Goal: Communication & Community: Answer question/provide support

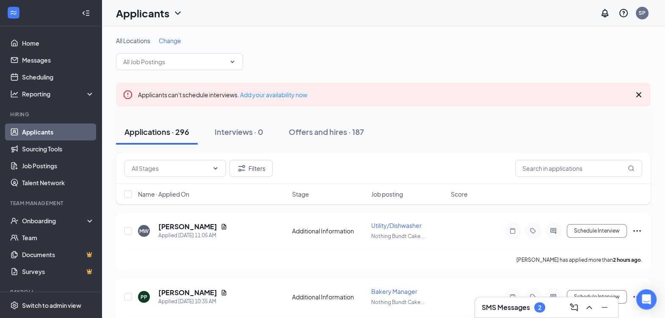
click at [520, 307] on h3 "SMS Messages" at bounding box center [506, 307] width 48 height 9
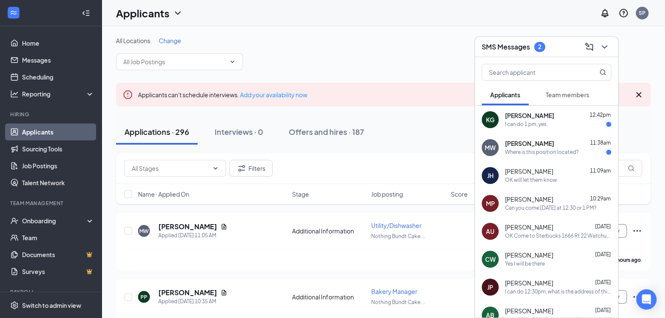
click at [547, 125] on div "I can do 1 pm, yes." at bounding box center [526, 124] width 43 height 7
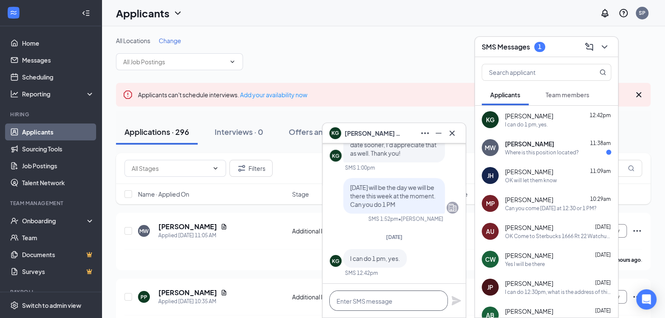
click at [390, 300] on textarea at bounding box center [388, 301] width 119 height 20
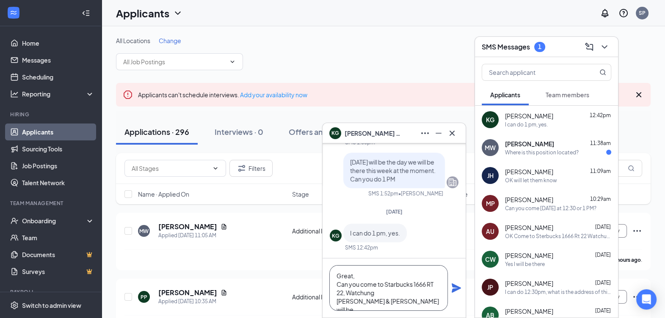
click at [401, 305] on textarea "Great, Can you come to Starbucks 1666 RT 22, Watchung [PERSON_NAME] & [PERSON_N…" at bounding box center [388, 288] width 119 height 46
type textarea "Great, Can you come to Starbucks 1666 RT 22, Watchung [PERSON_NAME] & [PERSON_N…"
click at [456, 288] on icon "Plane" at bounding box center [456, 288] width 9 height 9
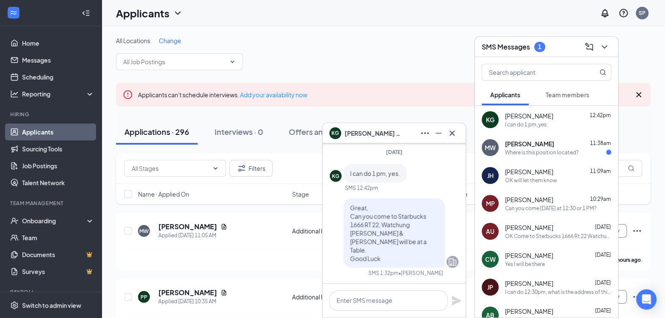
scroll to position [0, 0]
click at [519, 144] on span "[PERSON_NAME]" at bounding box center [529, 144] width 49 height 8
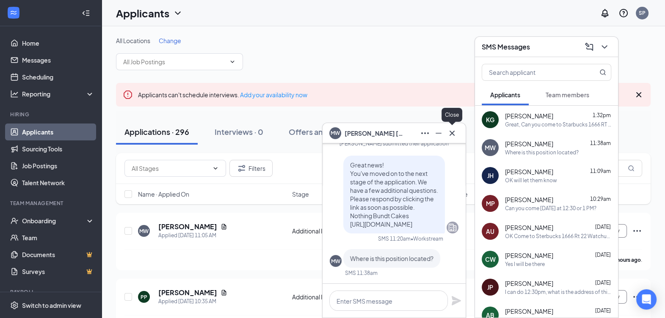
click at [451, 135] on icon "Cross" at bounding box center [452, 133] width 10 height 10
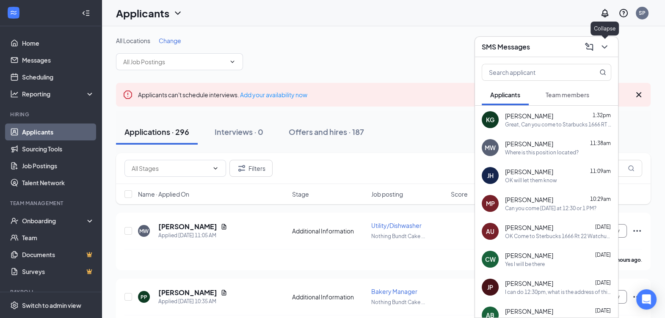
click at [607, 44] on icon "ChevronDown" at bounding box center [604, 47] width 10 height 10
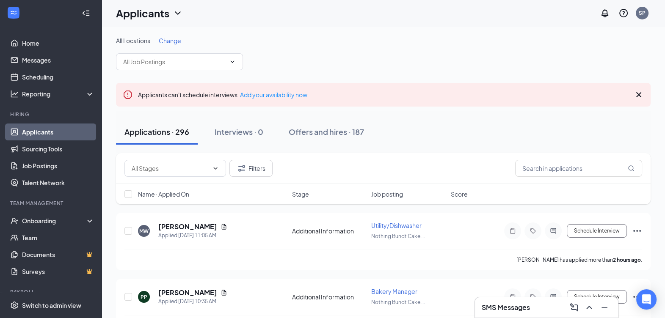
click at [174, 38] on span "Change" at bounding box center [170, 41] width 22 height 8
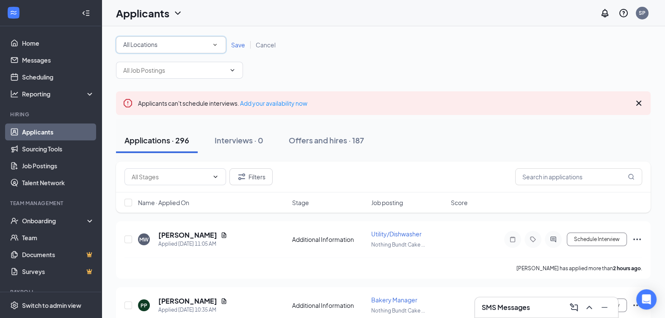
click at [218, 43] on icon "SmallChevronDown" at bounding box center [215, 45] width 8 height 8
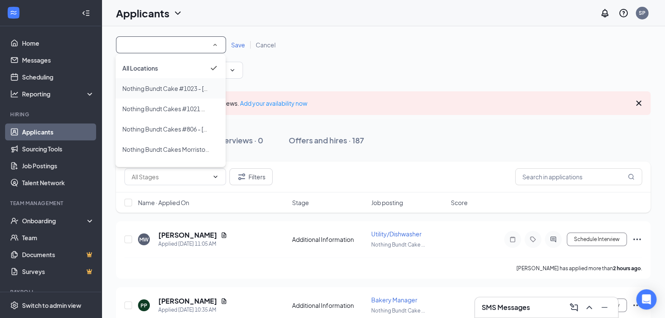
click at [159, 85] on span "Nothing Bundt Cake #1023 - [GEOGRAPHIC_DATA]" at bounding box center [192, 89] width 141 height 8
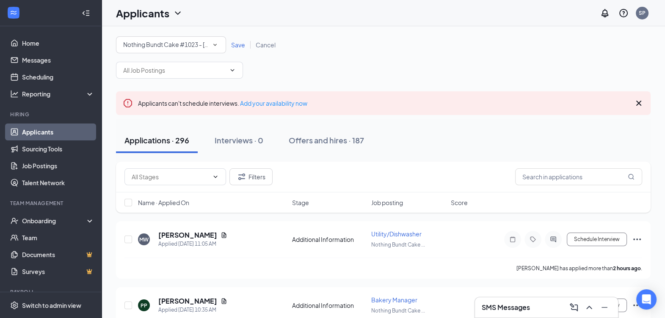
click at [235, 49] on div "Save Cancel" at bounding box center [253, 45] width 55 height 8
click at [236, 46] on span "Save" at bounding box center [238, 45] width 14 height 8
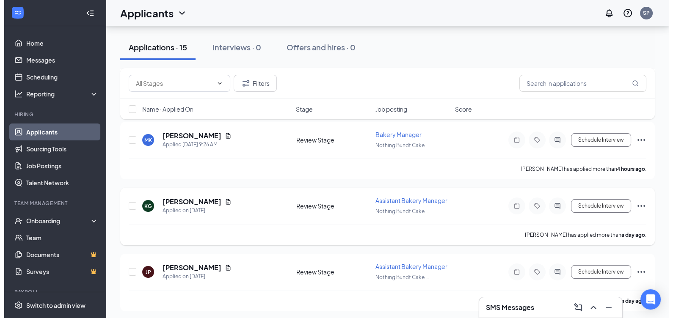
scroll to position [159, 0]
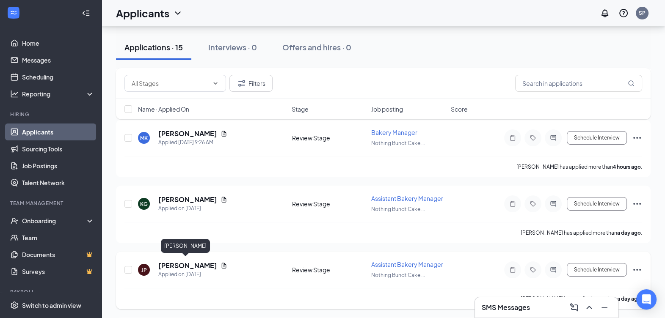
click at [195, 261] on h5 "[PERSON_NAME]" at bounding box center [187, 265] width 59 height 9
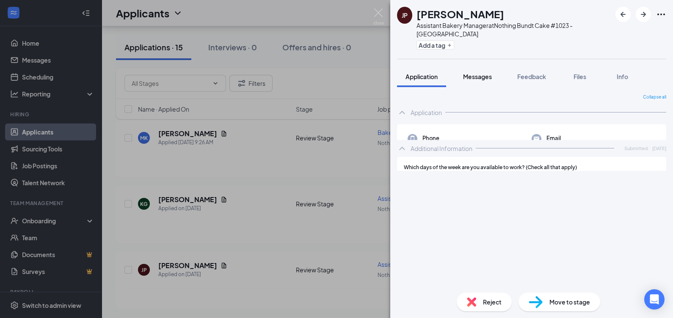
click at [481, 73] on span "Messages" at bounding box center [477, 77] width 29 height 8
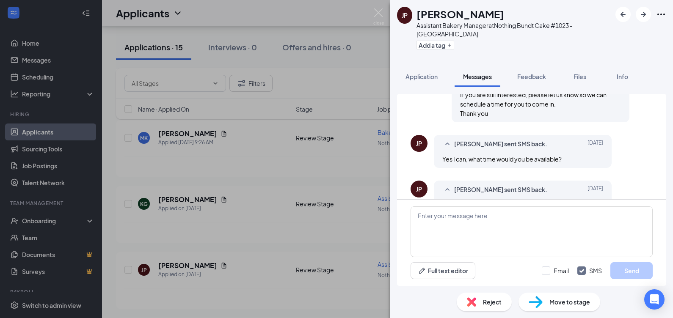
scroll to position [359, 0]
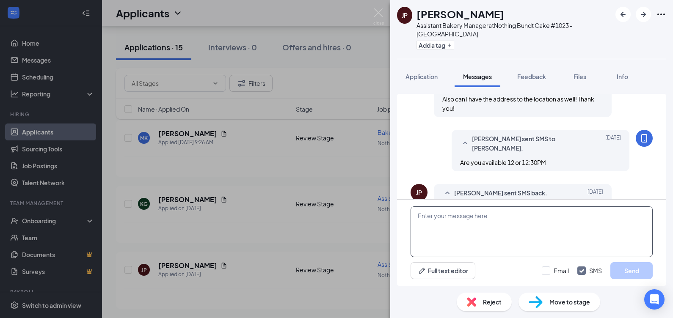
click at [475, 229] on textarea at bounding box center [532, 232] width 242 height 51
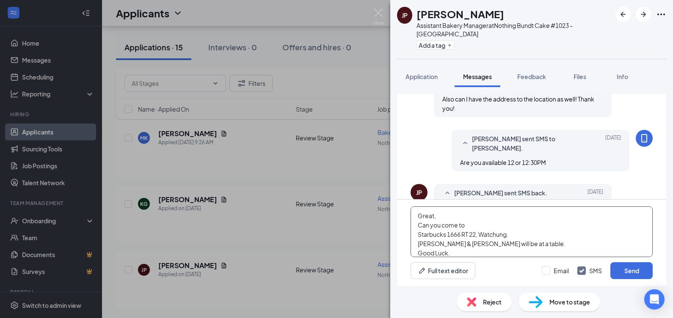
scroll to position [9, 0]
type textarea "Great, Can you come to Starbucks 1666 RT 22, Watchung. [PERSON_NAME] & [PERSON_…"
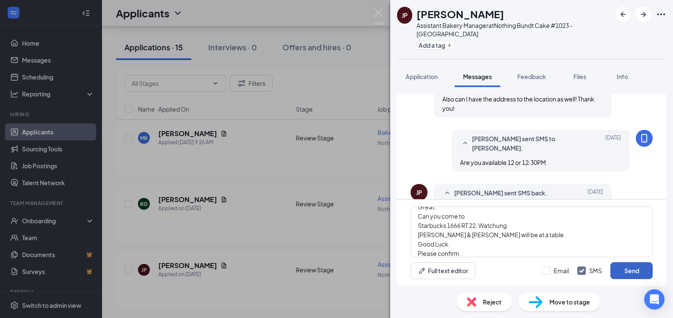
click at [629, 273] on button "Send" at bounding box center [632, 270] width 42 height 17
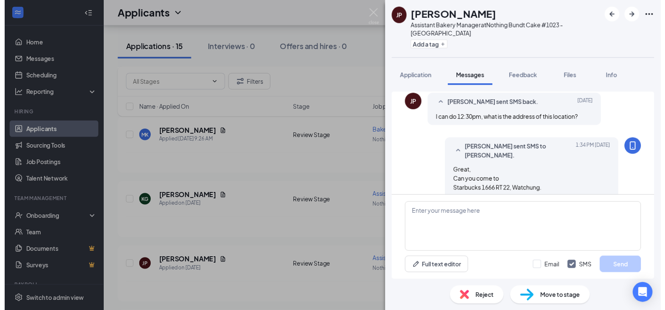
scroll to position [451, 0]
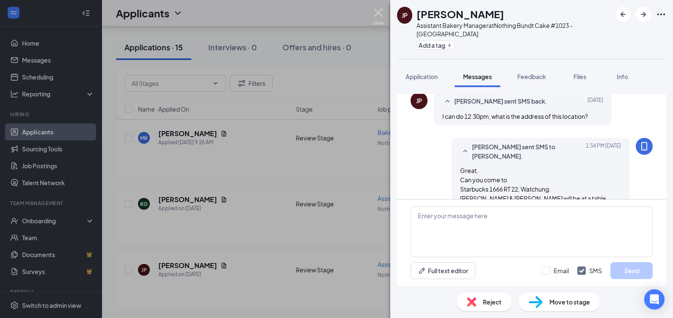
click at [377, 14] on img at bounding box center [378, 16] width 11 height 17
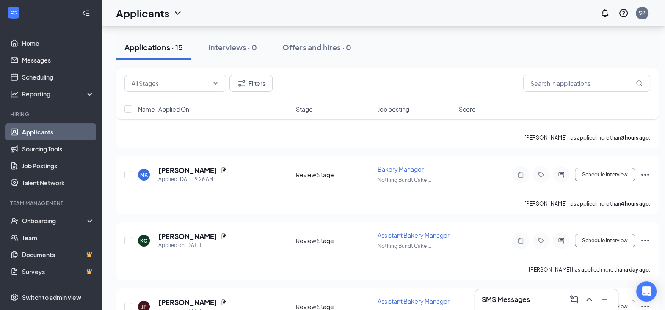
scroll to position [105, 0]
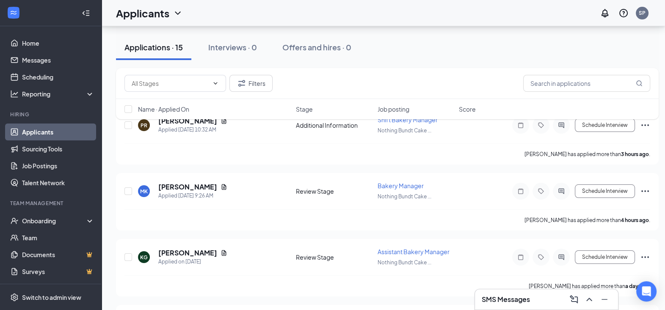
click at [506, 297] on h3 "SMS Messages" at bounding box center [506, 299] width 48 height 9
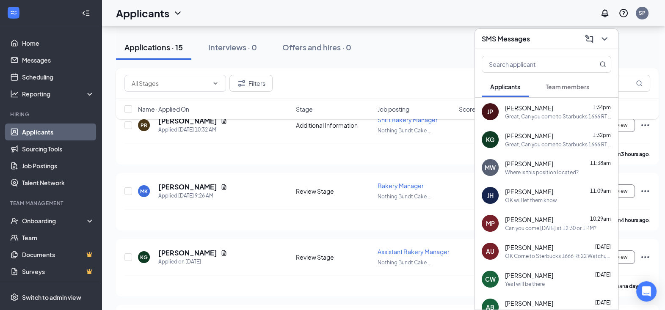
click at [530, 117] on div "Great, Can you come to Starbucks 1666 RT 22, Watchung. [PERSON_NAME] & [PERSON_…" at bounding box center [558, 116] width 106 height 7
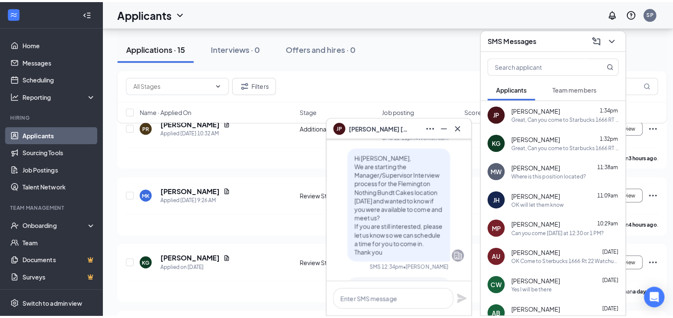
scroll to position [-265, 0]
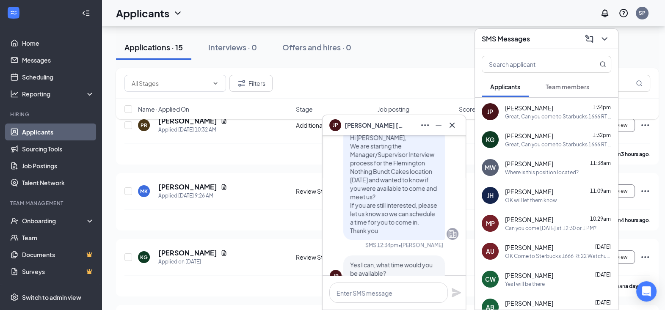
drag, startPoint x: 343, startPoint y: 152, endPoint x: 419, endPoint y: 245, distance: 120.0
click at [419, 235] on p "Hi [PERSON_NAME], We are starting the Manager/Supervisor Interview process for …" at bounding box center [394, 184] width 88 height 102
drag, startPoint x: 419, startPoint y: 245, endPoint x: 374, endPoint y: 212, distance: 56.3
copy span "Hi [PERSON_NAME], We are starting the Manager/Supervisor Interview process for …"
click at [450, 125] on icon "Cross" at bounding box center [452, 125] width 10 height 10
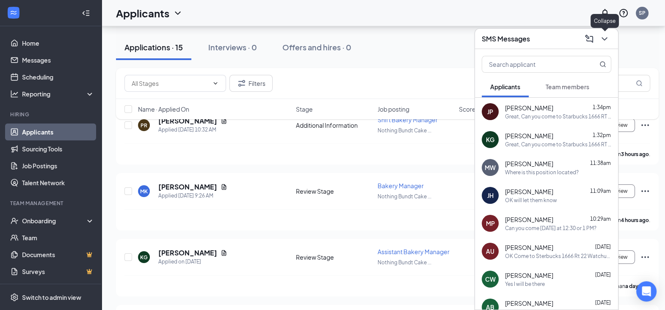
drag, startPoint x: 608, startPoint y: 36, endPoint x: 594, endPoint y: 41, distance: 13.9
click at [607, 36] on icon "ChevronDown" at bounding box center [604, 39] width 10 height 10
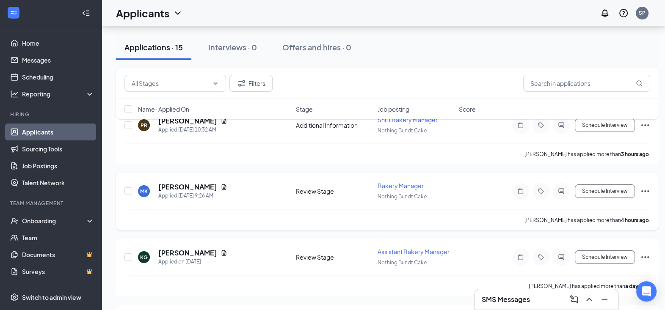
click at [194, 182] on h5 "[PERSON_NAME]" at bounding box center [187, 186] width 59 height 9
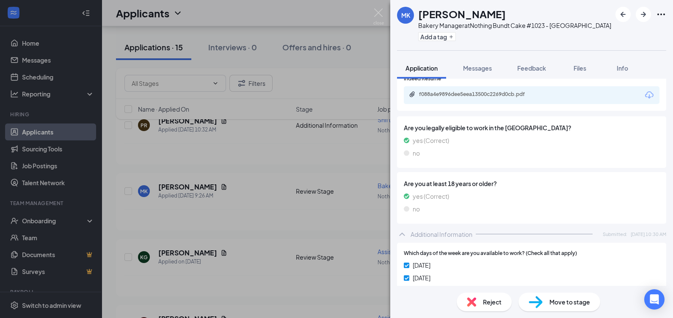
scroll to position [265, 0]
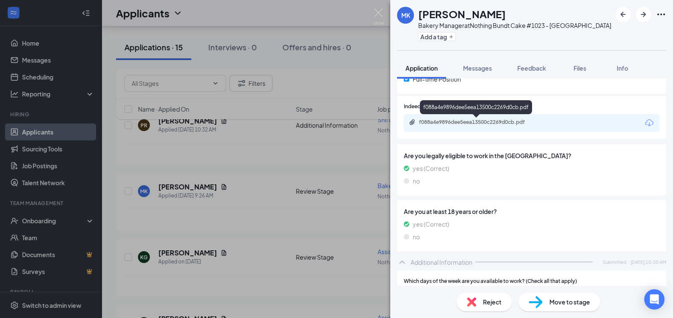
click at [469, 123] on div "f088a4e9896dee5eea13500c2269d0cb.pdf" at bounding box center [478, 122] width 119 height 7
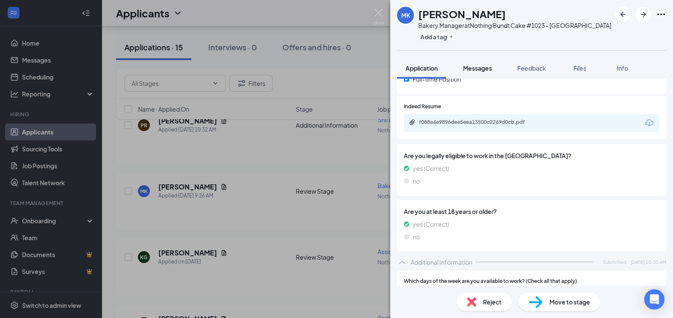
click at [486, 66] on span "Messages" at bounding box center [477, 68] width 29 height 8
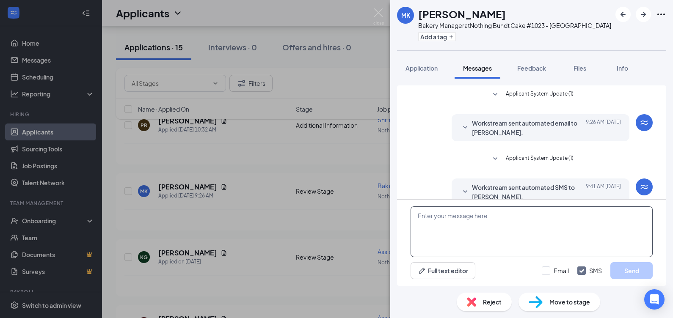
scroll to position [118, 0]
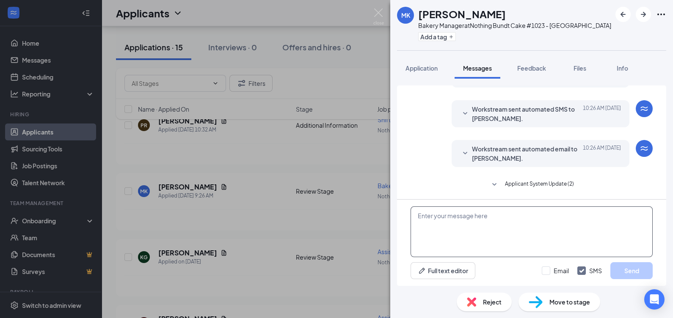
paste textarea "Hi [PERSON_NAME], We are starting the Manager/Supervisor Interview process for …"
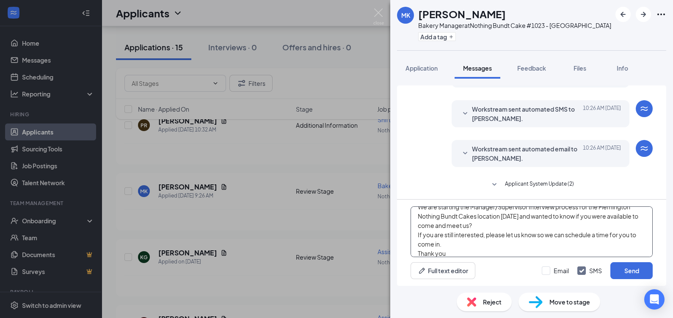
scroll to position [0, 0]
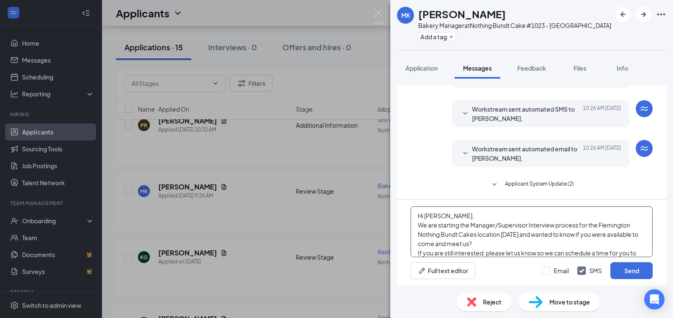
click at [436, 216] on textarea "Hi [PERSON_NAME], We are starting the Manager/Supervisor Interview process for …" at bounding box center [532, 232] width 242 height 51
type textarea "Hi [PERSON_NAME], We are starting the Manager/Supervisor Interview process for …"
click at [632, 268] on button "Send" at bounding box center [632, 270] width 42 height 17
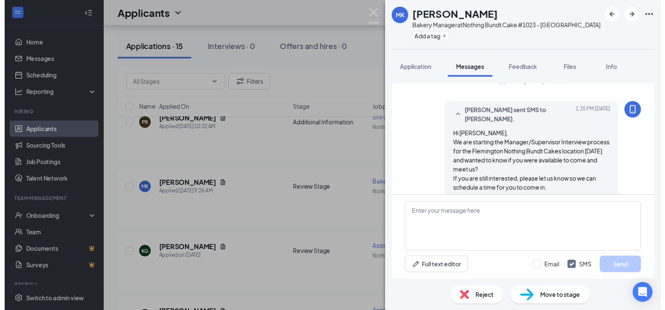
scroll to position [229, 0]
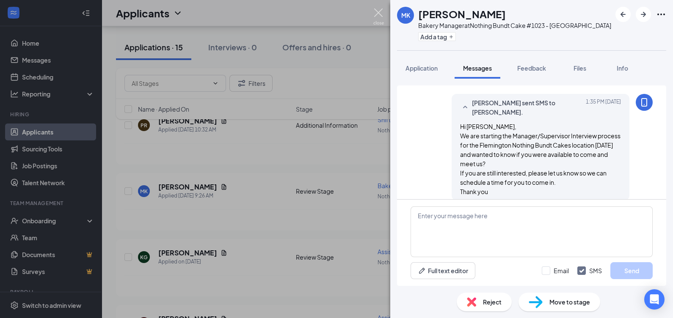
click at [376, 13] on img at bounding box center [378, 16] width 11 height 17
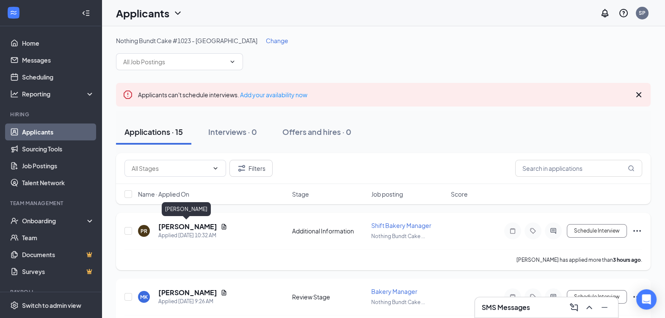
click at [186, 223] on h5 "[PERSON_NAME]" at bounding box center [187, 226] width 59 height 9
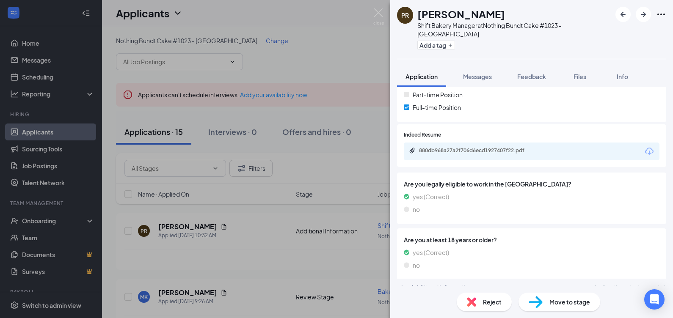
scroll to position [245, 0]
click at [479, 147] on div "880db968a27a2f706d6ecd1927407f22.pdf" at bounding box center [478, 150] width 119 height 7
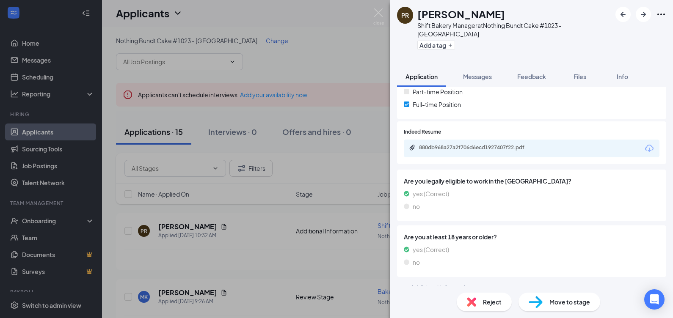
scroll to position [248, 0]
click at [474, 73] on span "Messages" at bounding box center [477, 77] width 29 height 8
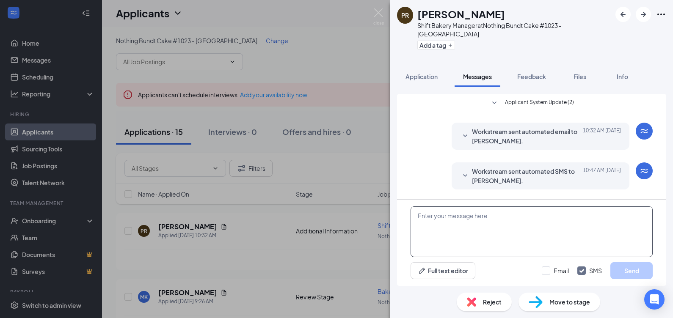
scroll to position [69, 0]
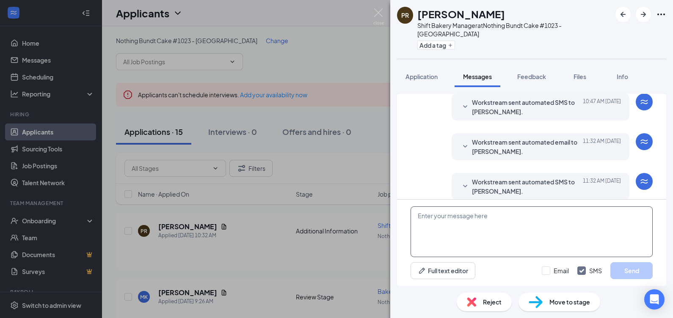
paste textarea "Hi [PERSON_NAME], We are starting the Manager/Supervisor Interview process for …"
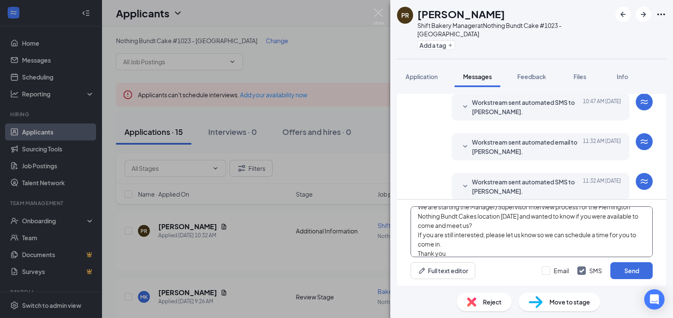
scroll to position [0, 0]
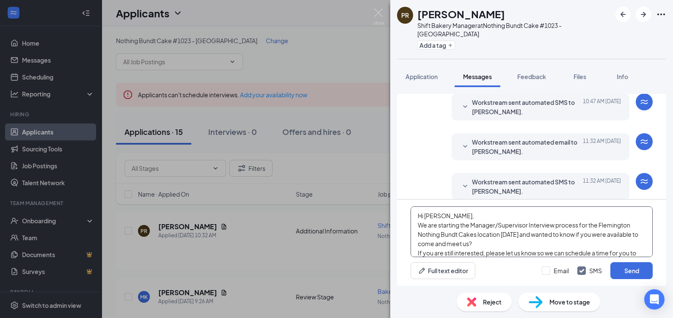
click at [434, 214] on textarea "Hi [PERSON_NAME], We are starting the Manager/Supervisor Interview process for …" at bounding box center [532, 232] width 242 height 51
type textarea "Hi [PERSON_NAME],, We are starting the Manager/Supervisor Interview process for…"
click at [616, 268] on button "Send" at bounding box center [632, 270] width 42 height 17
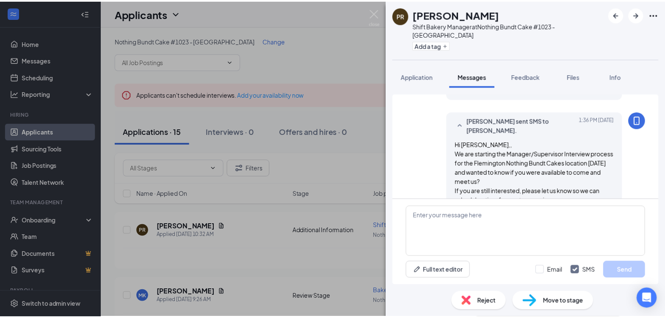
scroll to position [180, 0]
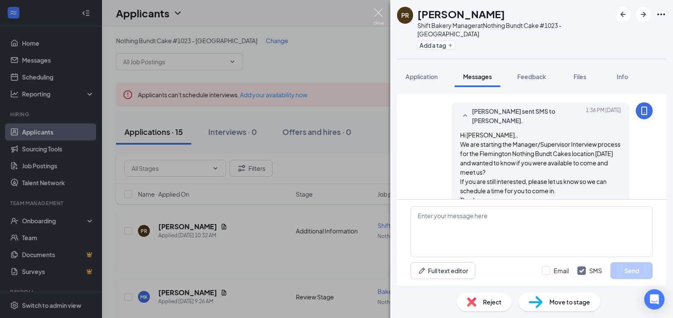
click at [376, 14] on img at bounding box center [378, 16] width 11 height 17
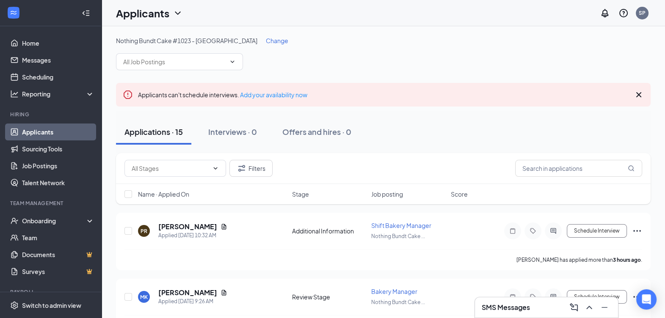
click at [266, 38] on span "Change" at bounding box center [277, 41] width 22 height 8
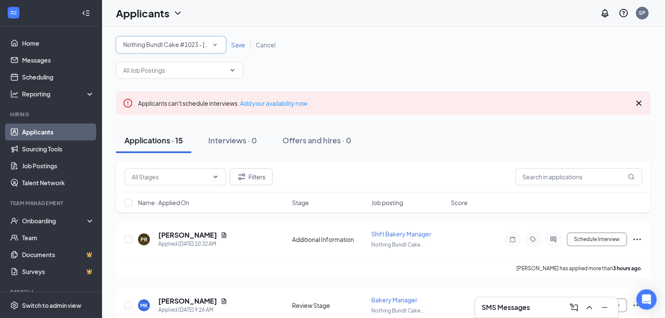
click at [217, 41] on icon "SmallChevronDown" at bounding box center [215, 45] width 8 height 8
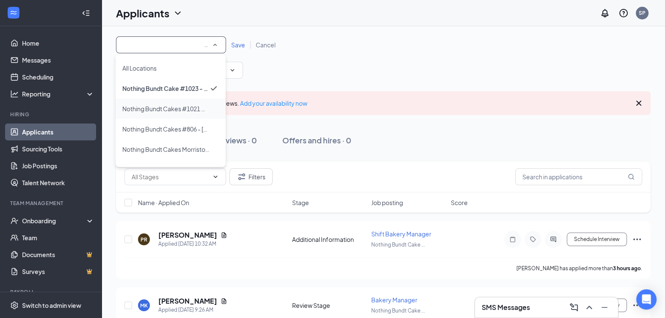
click at [171, 107] on span "Nothing Bundt Cakes #1021 Watchung" at bounding box center [175, 109] width 107 height 8
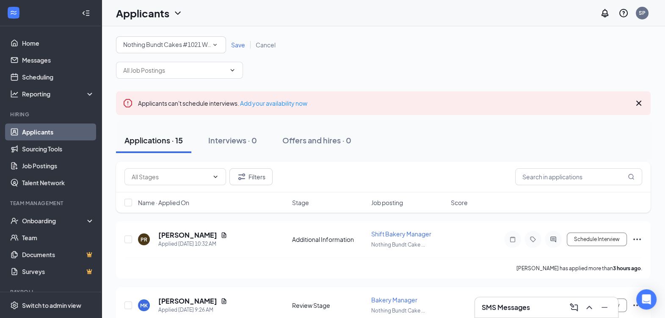
click at [240, 44] on span "Save" at bounding box center [238, 45] width 14 height 8
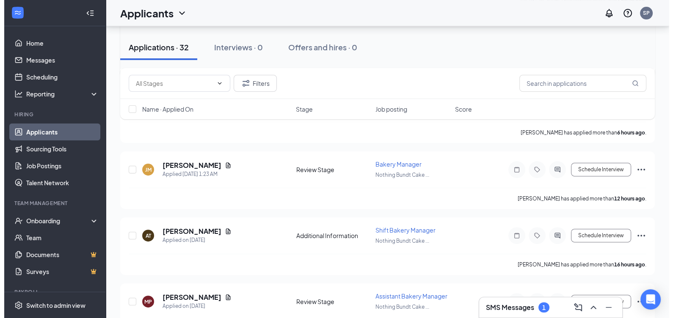
scroll to position [370, 0]
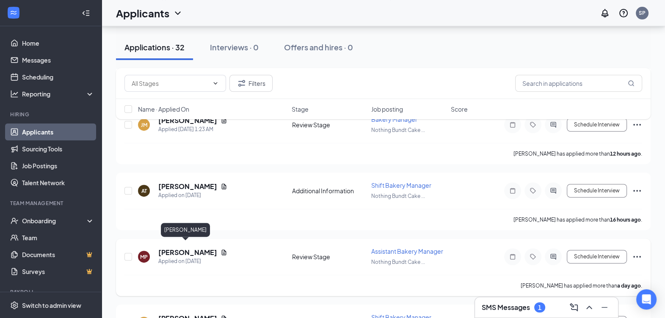
click at [184, 248] on h5 "[PERSON_NAME]" at bounding box center [187, 252] width 59 height 9
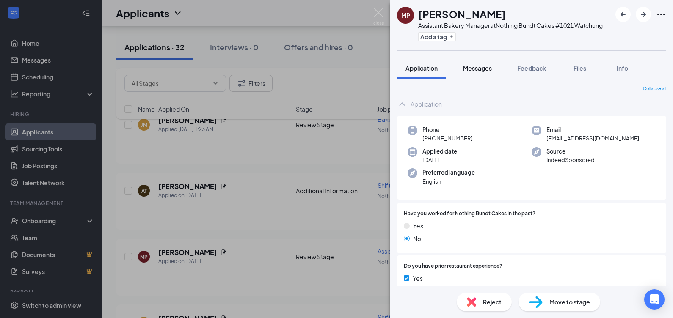
click at [483, 69] on span "Messages" at bounding box center [477, 68] width 29 height 8
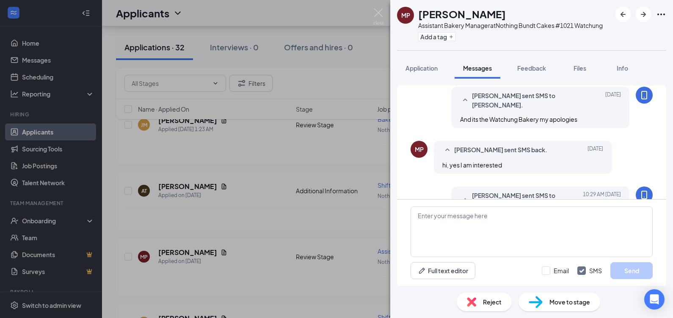
scroll to position [400, 0]
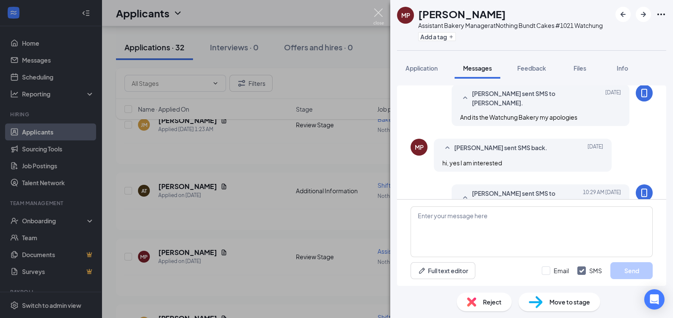
click at [375, 9] on img at bounding box center [378, 16] width 11 height 17
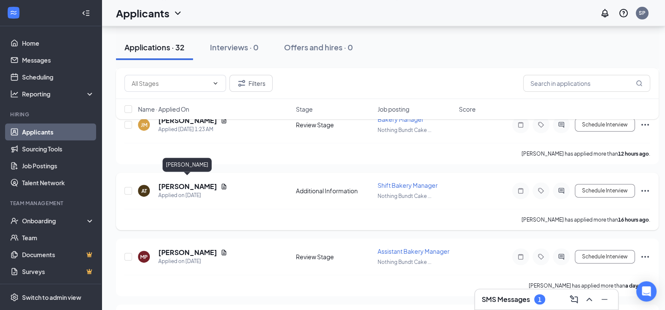
click at [201, 182] on h5 "[PERSON_NAME]" at bounding box center [187, 186] width 59 height 9
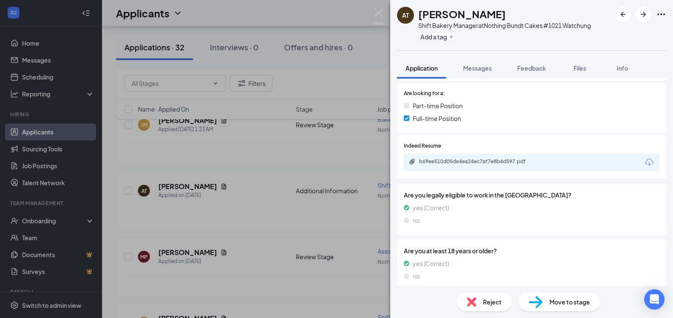
scroll to position [248, 0]
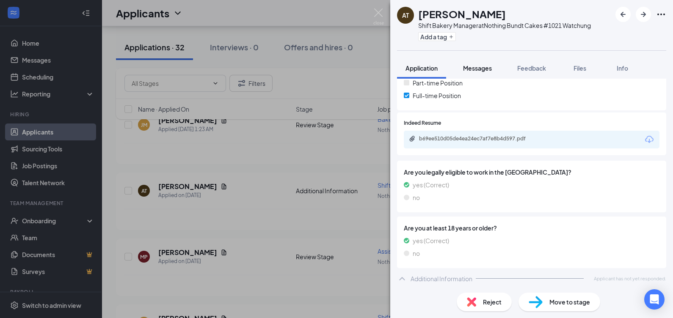
click at [470, 69] on span "Messages" at bounding box center [477, 68] width 29 height 8
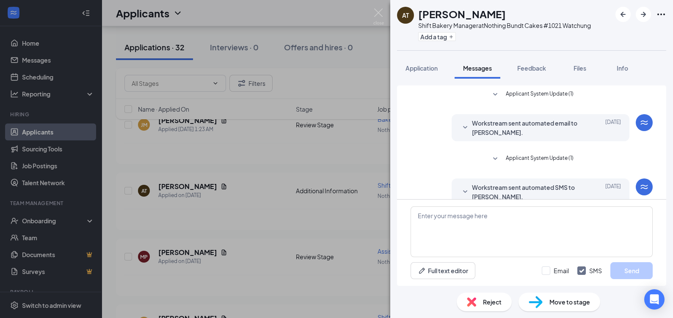
scroll to position [93, 0]
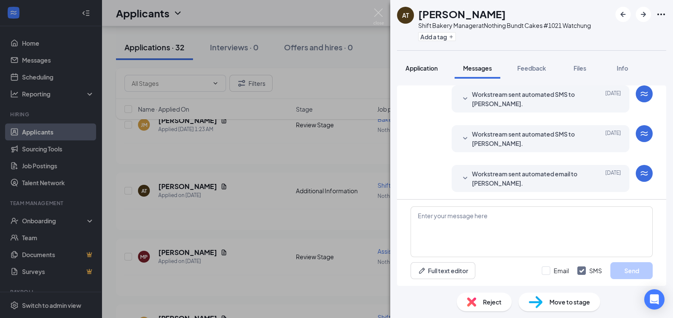
click at [417, 69] on span "Application" at bounding box center [422, 68] width 32 height 8
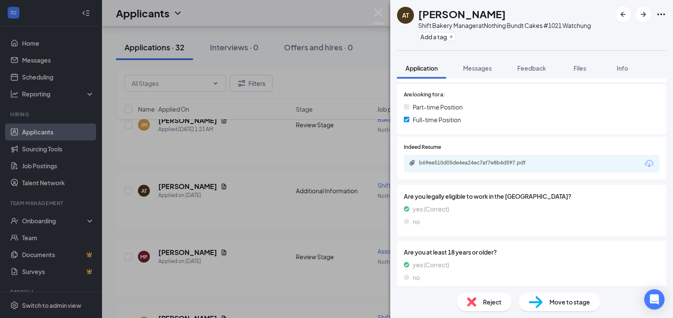
scroll to position [245, 0]
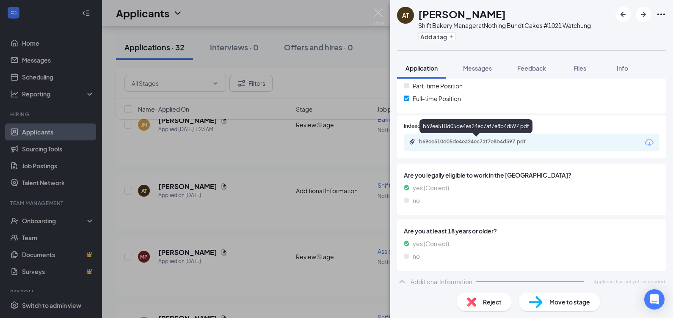
click at [481, 141] on div "b69ee510d05de4ea24ec7af7e8b4d597.pdf" at bounding box center [478, 141] width 119 height 7
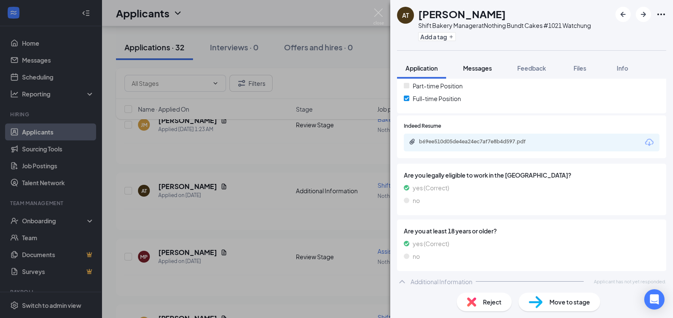
click at [479, 68] on span "Messages" at bounding box center [477, 68] width 29 height 8
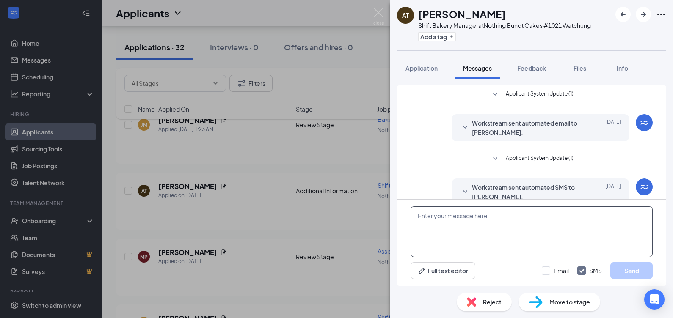
scroll to position [93, 0]
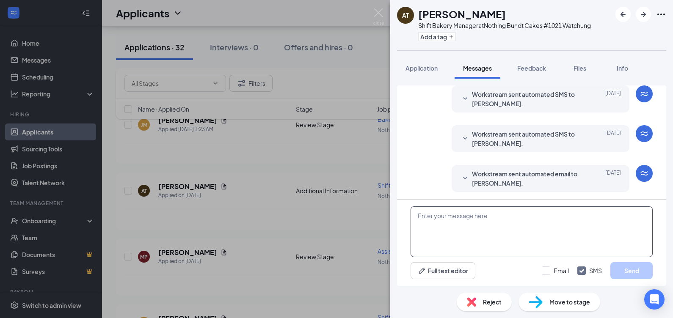
paste textarea "Hi [PERSON_NAME], We are starting the Manager/Supervisor Interview process for …"
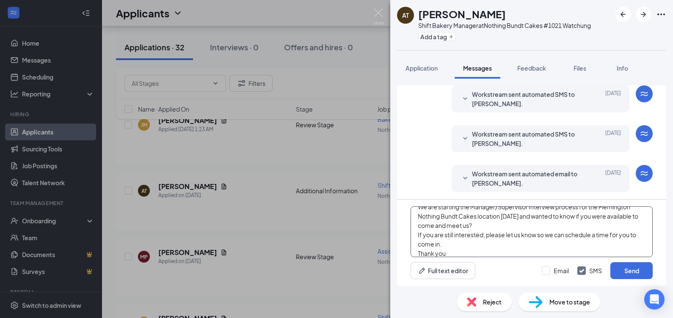
scroll to position [0, 0]
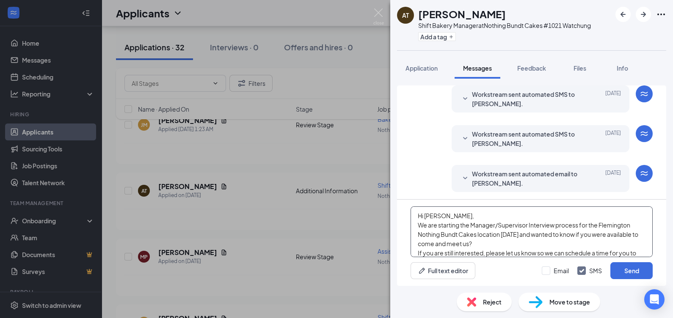
click at [616, 225] on textarea "Hi [PERSON_NAME], We are starting the Manager/Supervisor Interview process for …" at bounding box center [532, 232] width 242 height 51
click at [434, 217] on textarea "Hi [PERSON_NAME], We are starting the Manager/Supervisor Interview process for …" at bounding box center [532, 232] width 242 height 51
drag, startPoint x: 448, startPoint y: 252, endPoint x: 412, endPoint y: 206, distance: 58.5
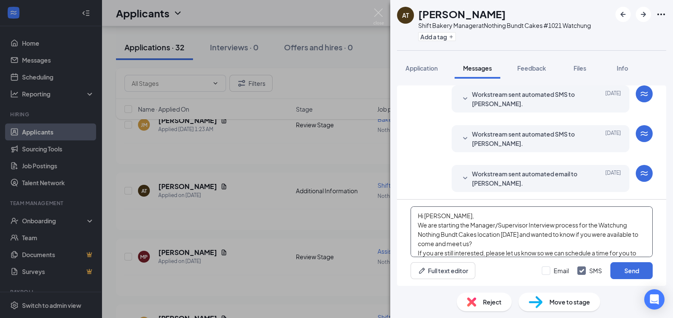
click at [412, 206] on div "Hi [PERSON_NAME], We are starting the Manager/Supervisor Interview process for …" at bounding box center [531, 243] width 269 height 86
type textarea "Hi [PERSON_NAME], We are starting the Manager/Supervisor Interview process for …"
click at [630, 273] on button "Send" at bounding box center [632, 270] width 42 height 17
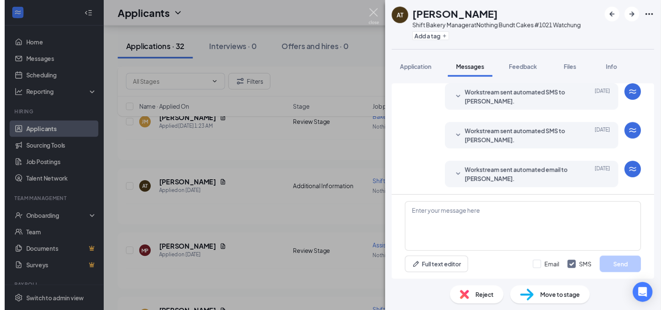
scroll to position [129, 0]
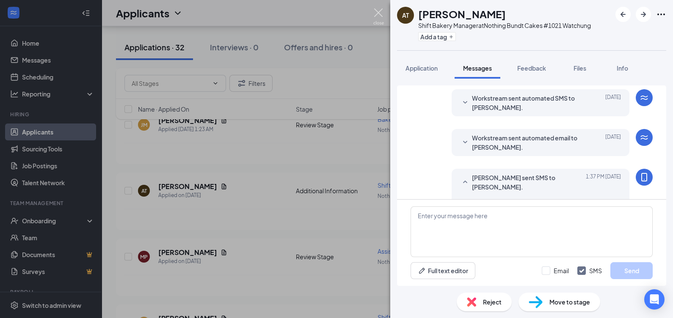
click at [378, 13] on img at bounding box center [378, 16] width 11 height 17
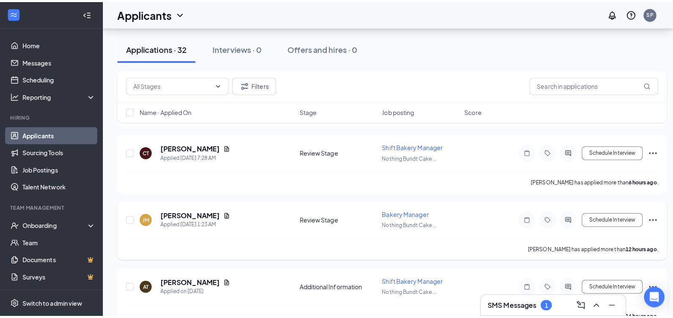
scroll to position [265, 0]
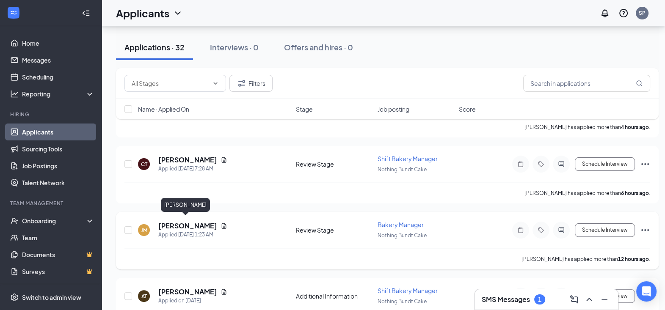
click at [191, 221] on h5 "[PERSON_NAME]" at bounding box center [187, 225] width 59 height 9
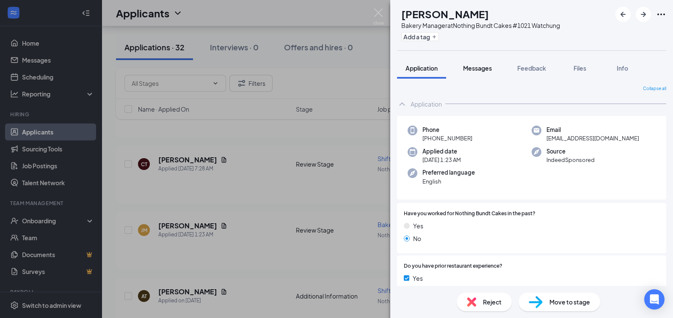
click at [479, 68] on span "Messages" at bounding box center [477, 68] width 29 height 8
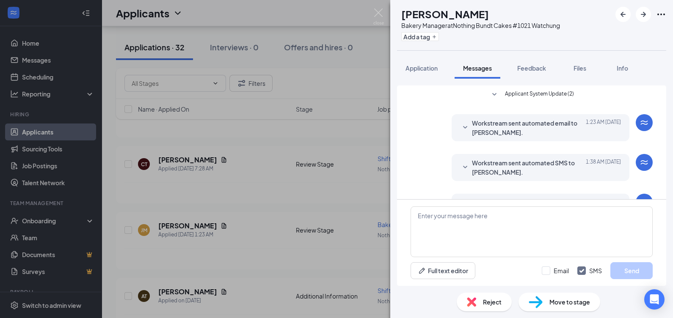
scroll to position [93, 0]
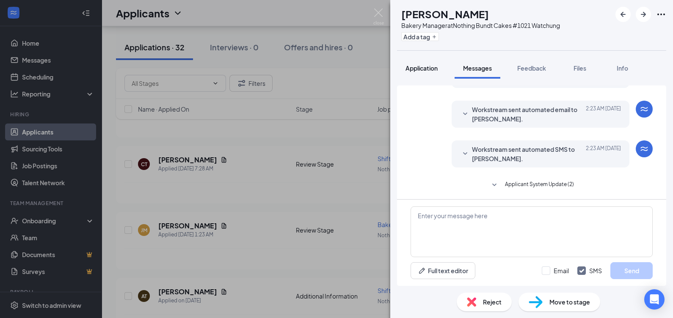
click at [417, 68] on span "Application" at bounding box center [422, 68] width 32 height 8
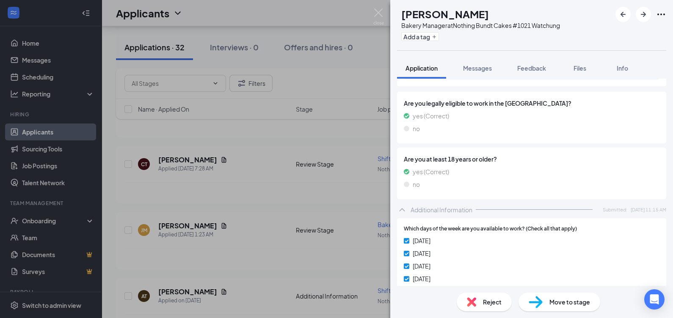
scroll to position [264, 0]
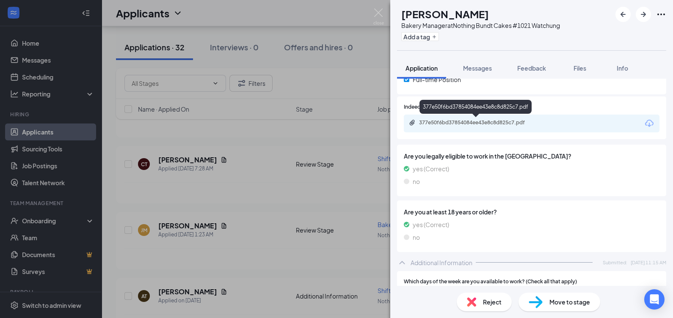
click at [482, 124] on div "377e50f6bd37854084ee43e8c8d825c7.pdf" at bounding box center [478, 122] width 119 height 7
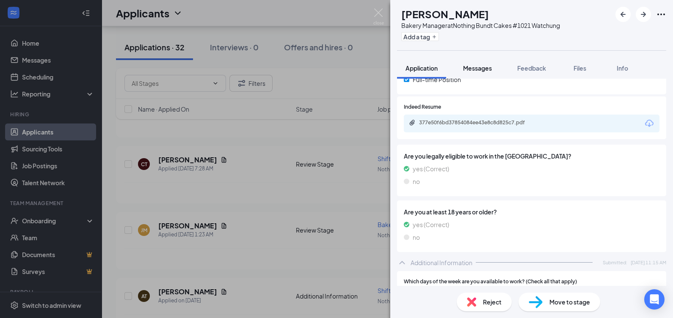
click at [486, 69] on span "Messages" at bounding box center [477, 68] width 29 height 8
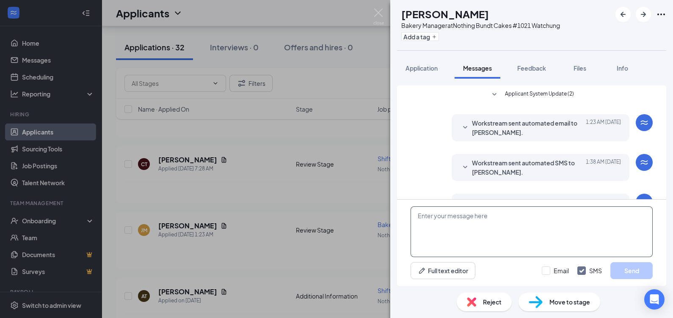
scroll to position [93, 0]
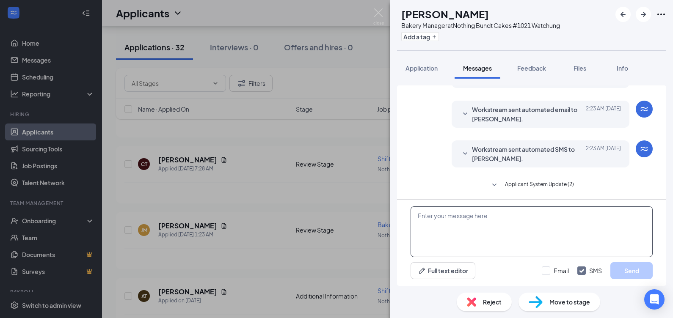
paste textarea "Hi [PERSON_NAME], We are starting the Manager/Supervisor Interview process for …"
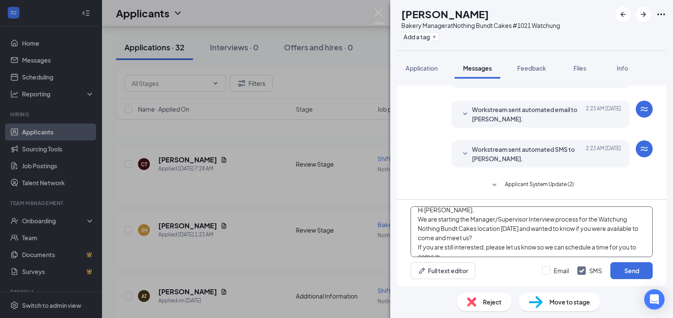
scroll to position [0, 0]
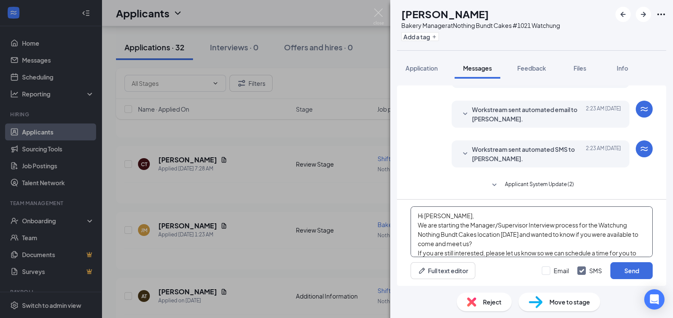
click at [428, 210] on textarea "Hi [PERSON_NAME], We are starting the Manager/Supervisor Interview process for …" at bounding box center [532, 232] width 242 height 51
type textarea "Hi [PERSON_NAME], We are starting the Manager/Supervisor Interview process for …"
click at [632, 271] on button "Send" at bounding box center [632, 270] width 42 height 17
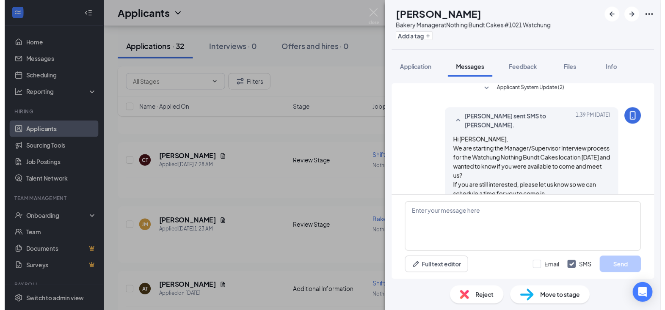
scroll to position [204, 0]
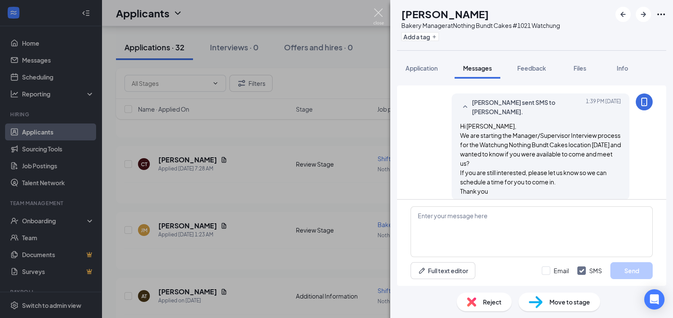
click at [376, 13] on img at bounding box center [378, 16] width 11 height 17
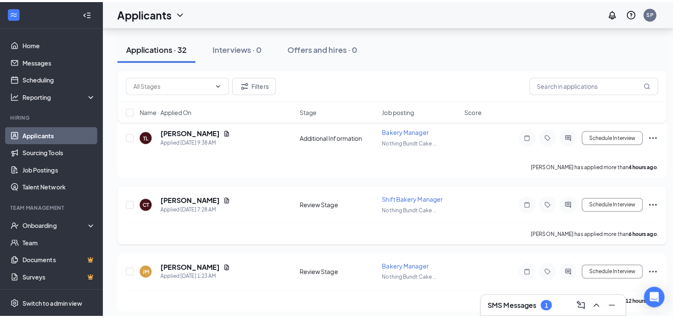
scroll to position [211, 0]
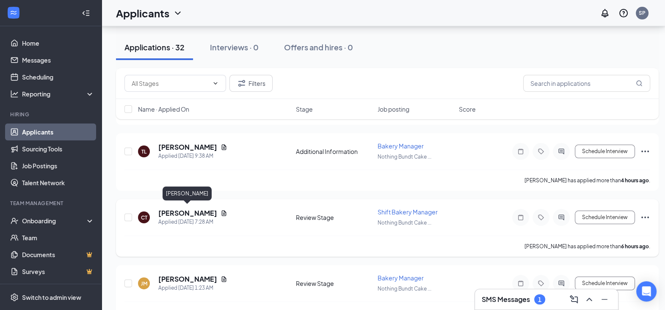
click at [196, 209] on h5 "[PERSON_NAME]" at bounding box center [187, 213] width 59 height 9
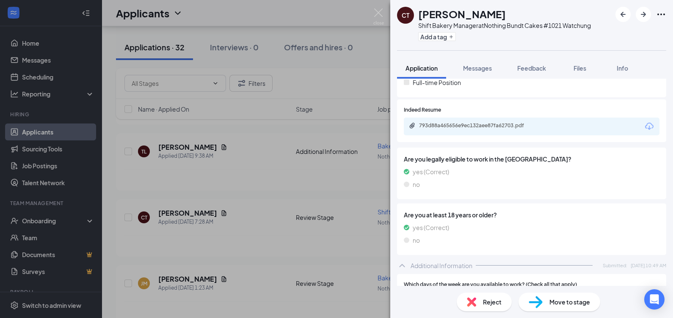
scroll to position [288, 0]
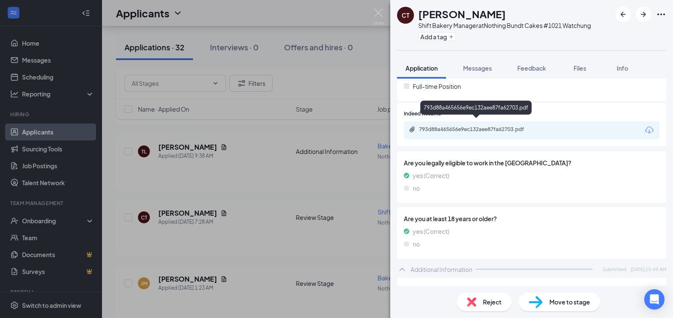
click at [461, 126] on div "793d88a465656e9ec132aee87fa62703.pdf" at bounding box center [478, 129] width 119 height 7
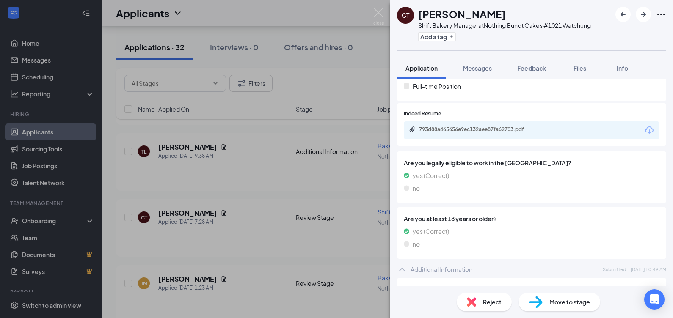
click at [476, 298] on div "Reject" at bounding box center [484, 302] width 55 height 19
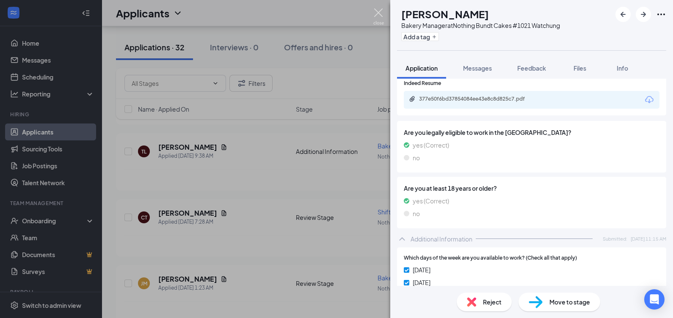
click at [378, 14] on img at bounding box center [378, 16] width 11 height 17
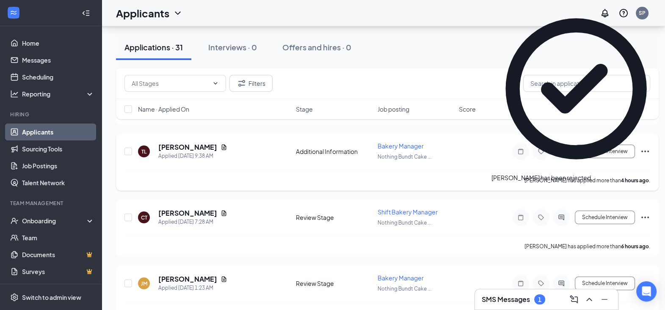
click at [182, 143] on h5 "[PERSON_NAME]" at bounding box center [187, 147] width 59 height 9
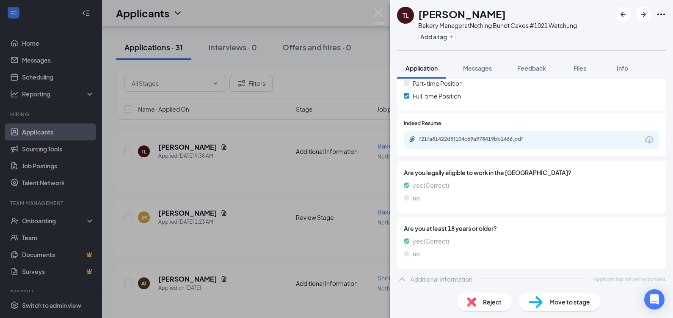
scroll to position [248, 0]
click at [466, 139] on div "f21fa81422d5f104c69a978419bb1466.pdf" at bounding box center [478, 138] width 119 height 7
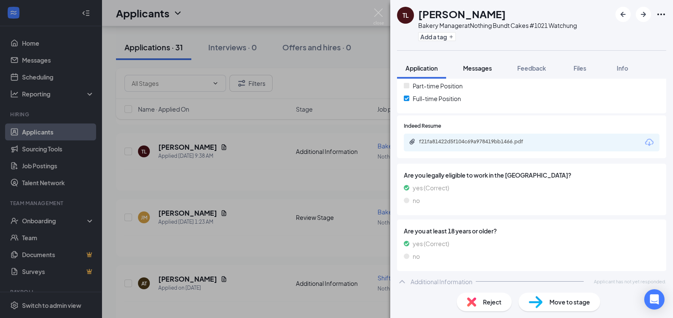
click at [485, 68] on span "Messages" at bounding box center [477, 68] width 29 height 8
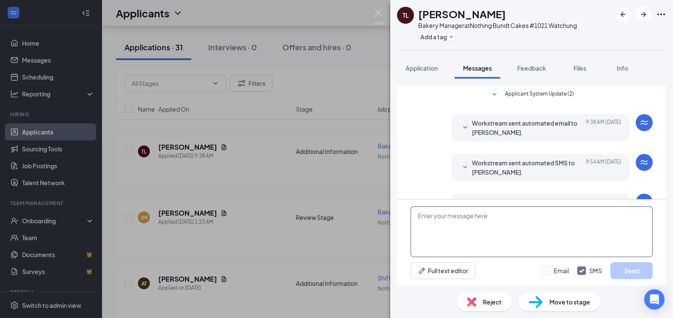
scroll to position [69, 0]
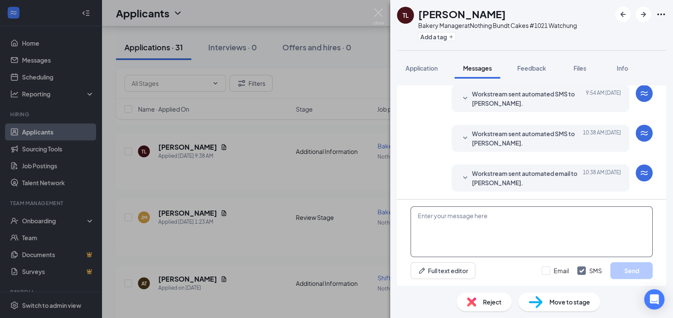
paste textarea "Hi [PERSON_NAME], We are starting the Manager/Supervisor Interview process for …"
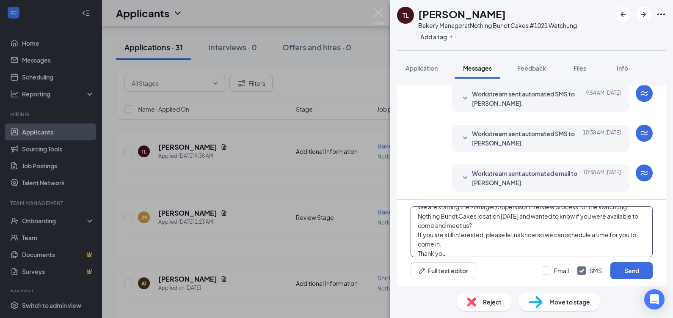
scroll to position [0, 0]
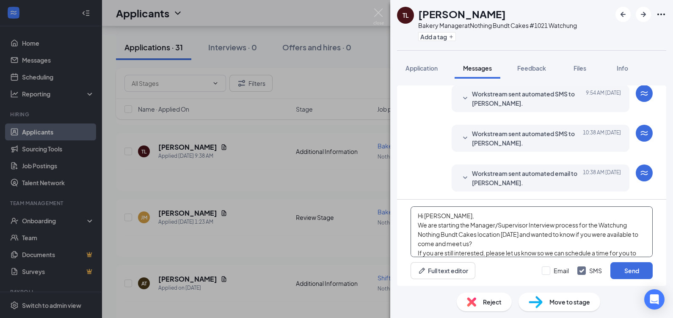
click at [431, 216] on textarea "Hi [PERSON_NAME], We are starting the Manager/Supervisor Interview process for …" at bounding box center [532, 232] width 242 height 51
type textarea "Hi [PERSON_NAME], We are starting the Manager/Supervisor Interview process for …"
click at [623, 275] on button "Send" at bounding box center [632, 270] width 42 height 17
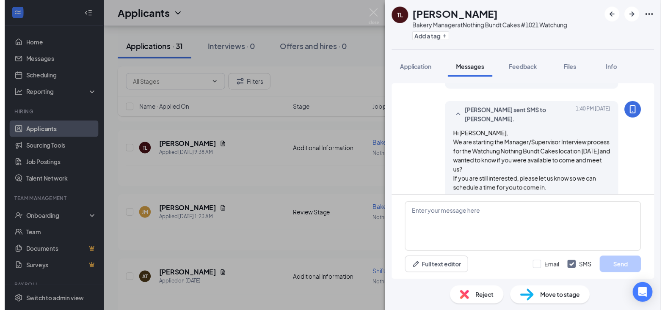
scroll to position [180, 0]
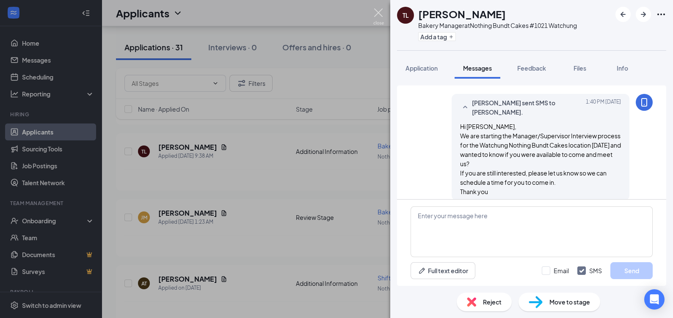
click at [377, 11] on img at bounding box center [378, 16] width 11 height 17
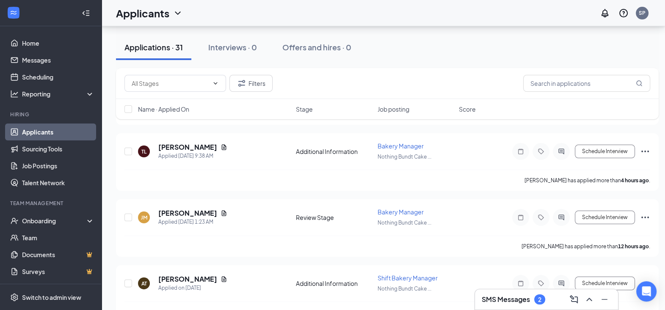
click at [498, 301] on h3 "SMS Messages" at bounding box center [506, 299] width 48 height 9
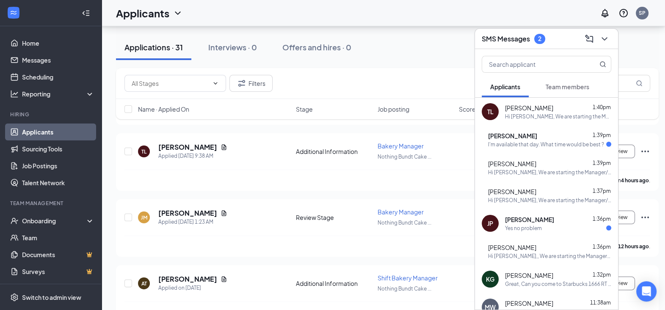
click at [556, 225] on div "Yes no problem" at bounding box center [558, 228] width 106 height 7
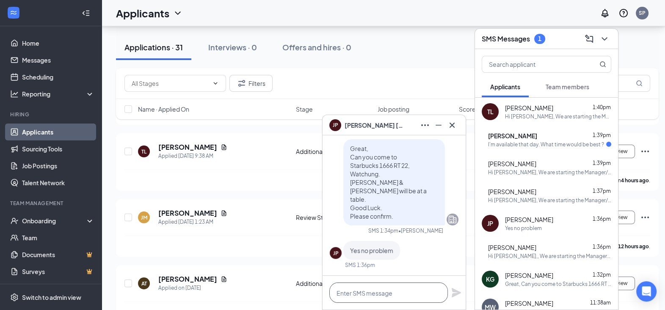
click at [399, 296] on textarea at bounding box center [388, 293] width 119 height 20
type textarea "Great see you then."
click at [453, 292] on icon "Plane" at bounding box center [456, 292] width 9 height 9
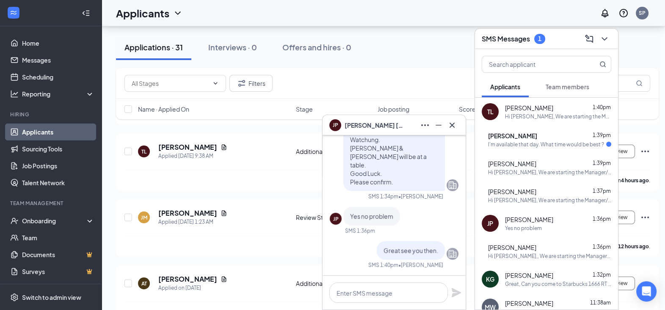
click at [531, 141] on div "I'm available that day. What time would be best ?" at bounding box center [546, 144] width 116 height 7
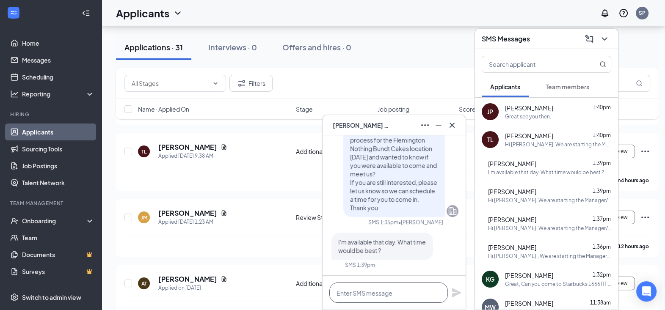
click at [385, 298] on textarea at bounding box center [388, 293] width 119 height 20
type textarea "Can you do 12 PM?"
click at [457, 293] on icon "Plane" at bounding box center [456, 292] width 9 height 9
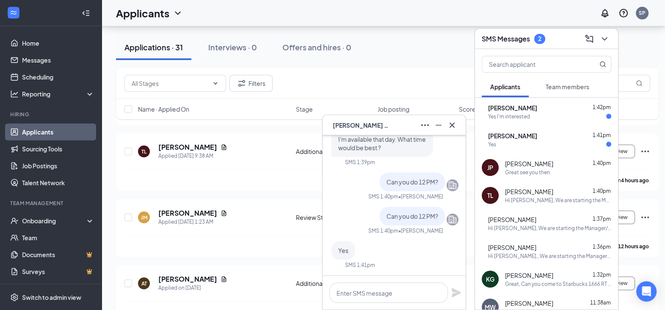
click at [529, 142] on div "Yes" at bounding box center [549, 144] width 123 height 7
click at [409, 293] on textarea at bounding box center [388, 293] width 119 height 20
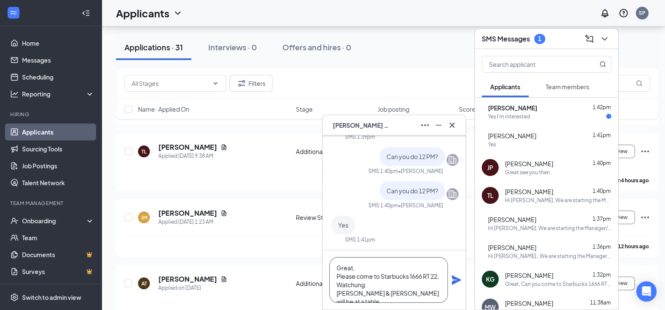
scroll to position [8, 0]
type textarea "Great, Please come to Starbucks 1666 RT 22, Watchung. [PERSON_NAME] & [PERSON_N…"
click at [458, 279] on icon "Plane" at bounding box center [456, 280] width 9 height 9
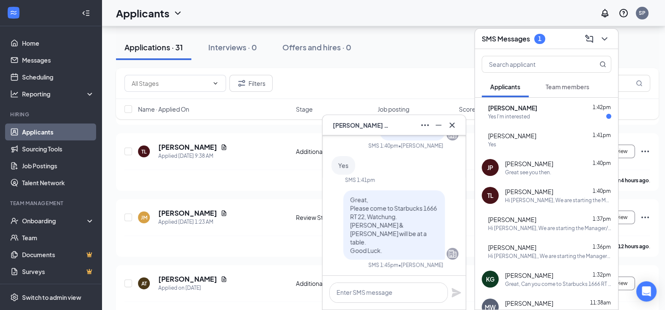
scroll to position [0, 0]
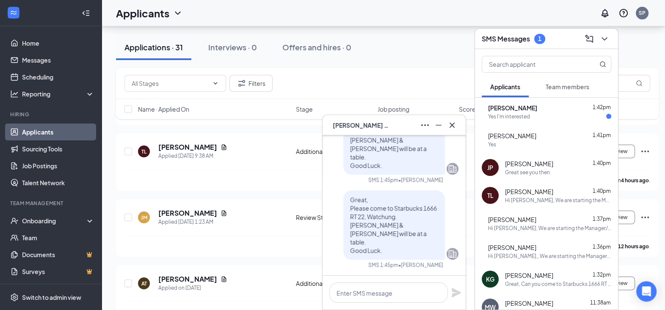
click at [455, 128] on icon "Cross" at bounding box center [452, 125] width 10 height 10
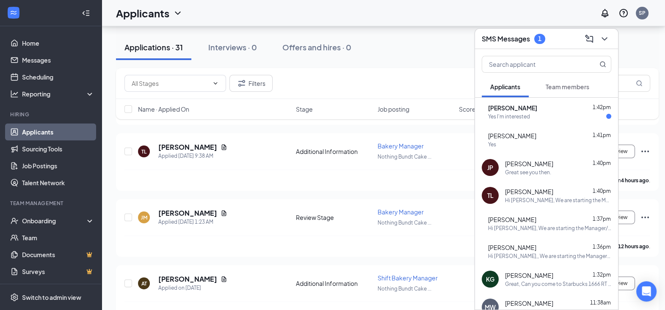
click at [530, 117] on div "Yes I'm interested" at bounding box center [509, 116] width 42 height 7
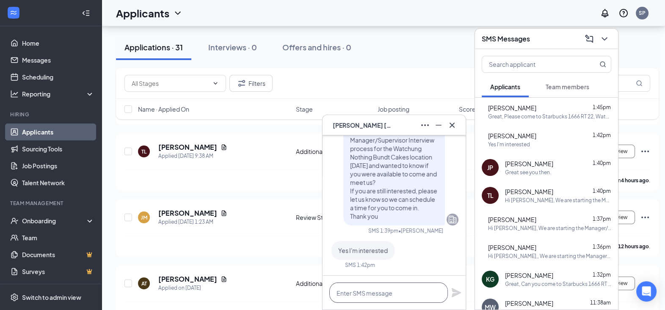
click at [399, 290] on textarea at bounding box center [388, 293] width 119 height 20
type textarea "Can you do 1 pm [DATE]?"
click at [453, 294] on icon "Plane" at bounding box center [456, 293] width 10 height 10
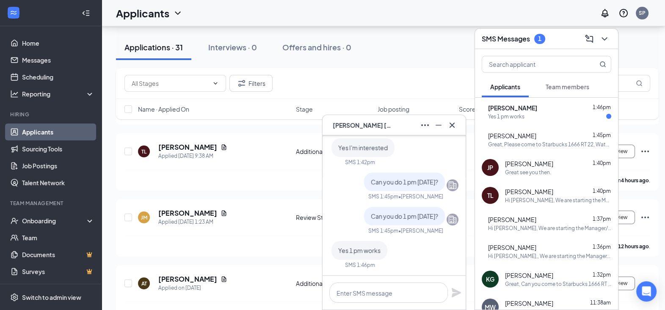
click at [561, 113] on div "Yes 1 pm works" at bounding box center [549, 116] width 123 height 7
click at [400, 290] on textarea at bounding box center [388, 293] width 119 height 20
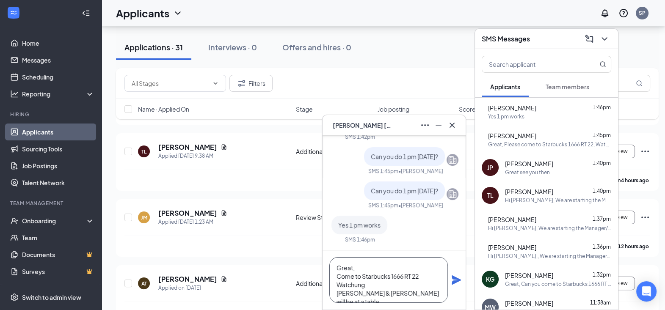
scroll to position [8, 0]
type textarea "Great, Come to Starbucks 1666 RT 22 Watchung. [PERSON_NAME] & [PERSON_NAME] wil…"
click at [456, 282] on icon "Plane" at bounding box center [456, 280] width 9 height 9
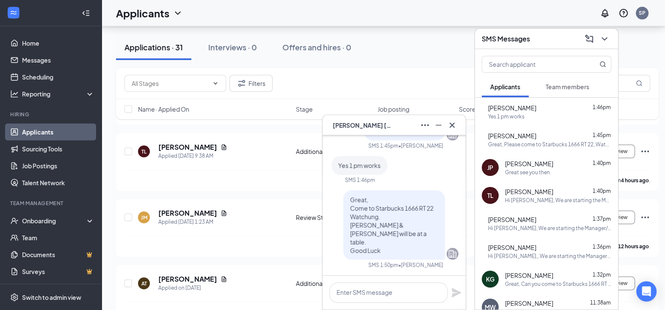
scroll to position [0, 0]
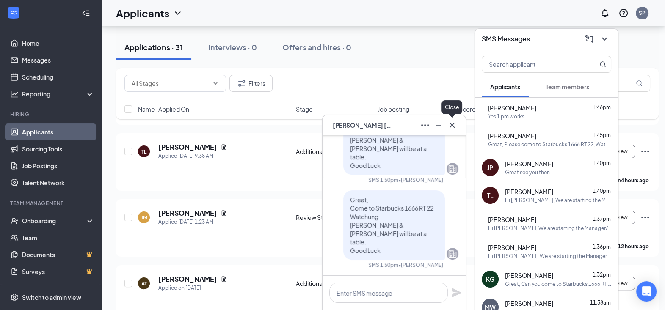
click at [450, 128] on icon "Cross" at bounding box center [452, 125] width 10 height 10
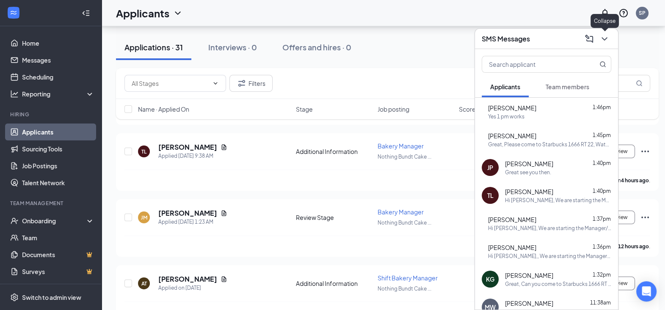
click at [605, 41] on icon "ChevronDown" at bounding box center [604, 39] width 10 height 10
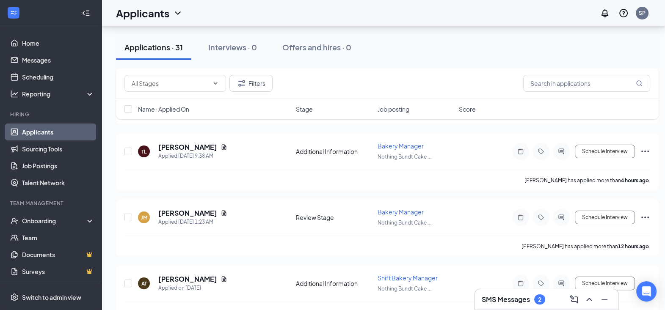
click at [502, 303] on h3 "SMS Messages" at bounding box center [506, 299] width 48 height 9
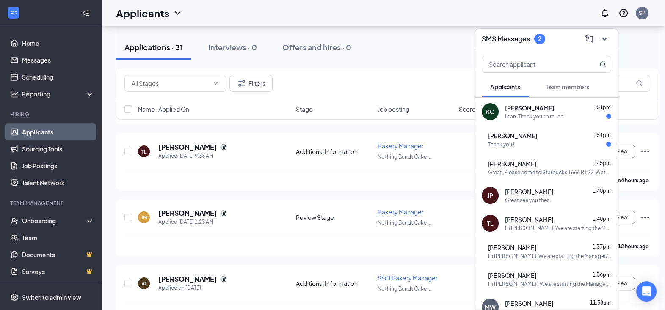
click at [527, 119] on div "I can. Thank you so much!" at bounding box center [535, 116] width 60 height 7
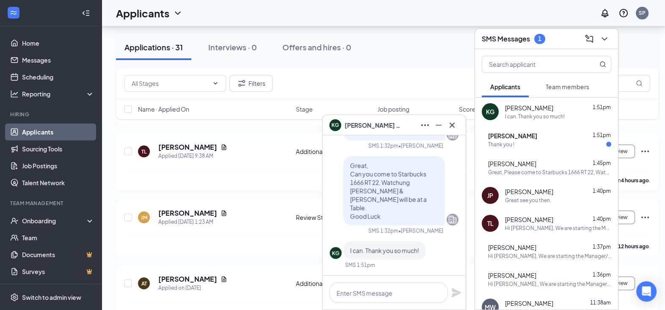
click at [514, 143] on div "Thank you !" at bounding box center [501, 144] width 26 height 7
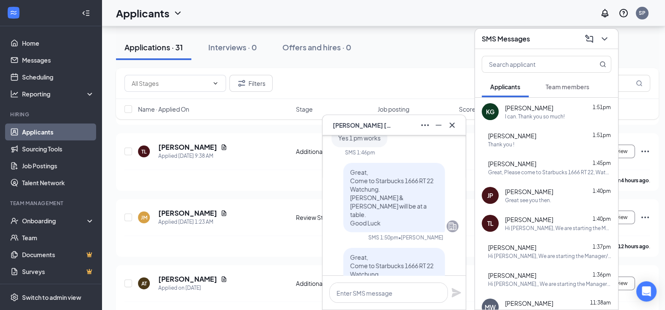
scroll to position [-105, 0]
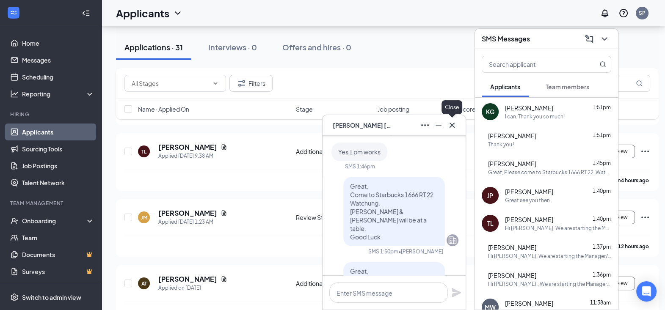
click at [451, 126] on icon "Cross" at bounding box center [452, 124] width 5 height 5
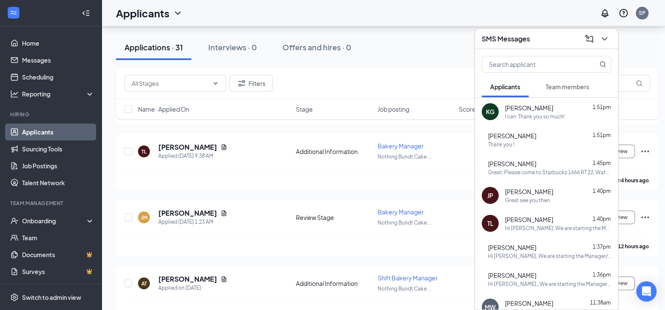
click at [522, 110] on span "[PERSON_NAME]" at bounding box center [529, 108] width 48 height 8
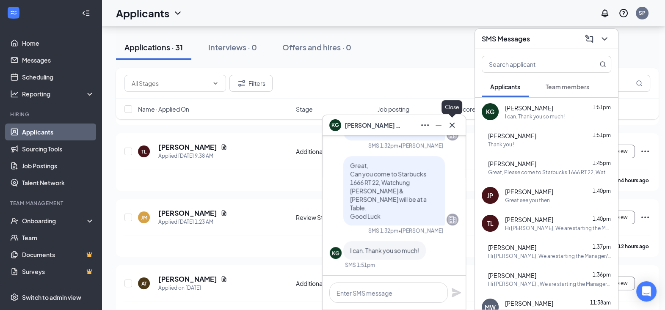
click at [453, 125] on icon "Cross" at bounding box center [452, 125] width 10 height 10
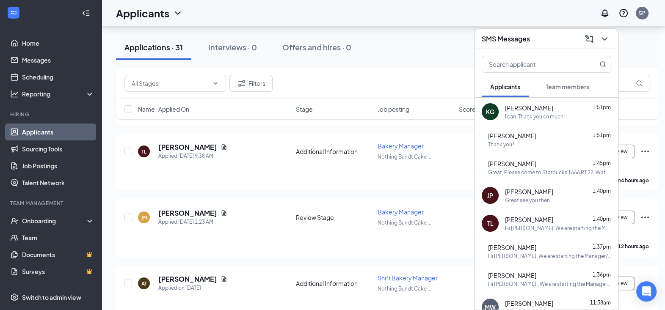
click at [603, 42] on icon "ChevronDown" at bounding box center [604, 39] width 10 height 10
